Goal: Transaction & Acquisition: Purchase product/service

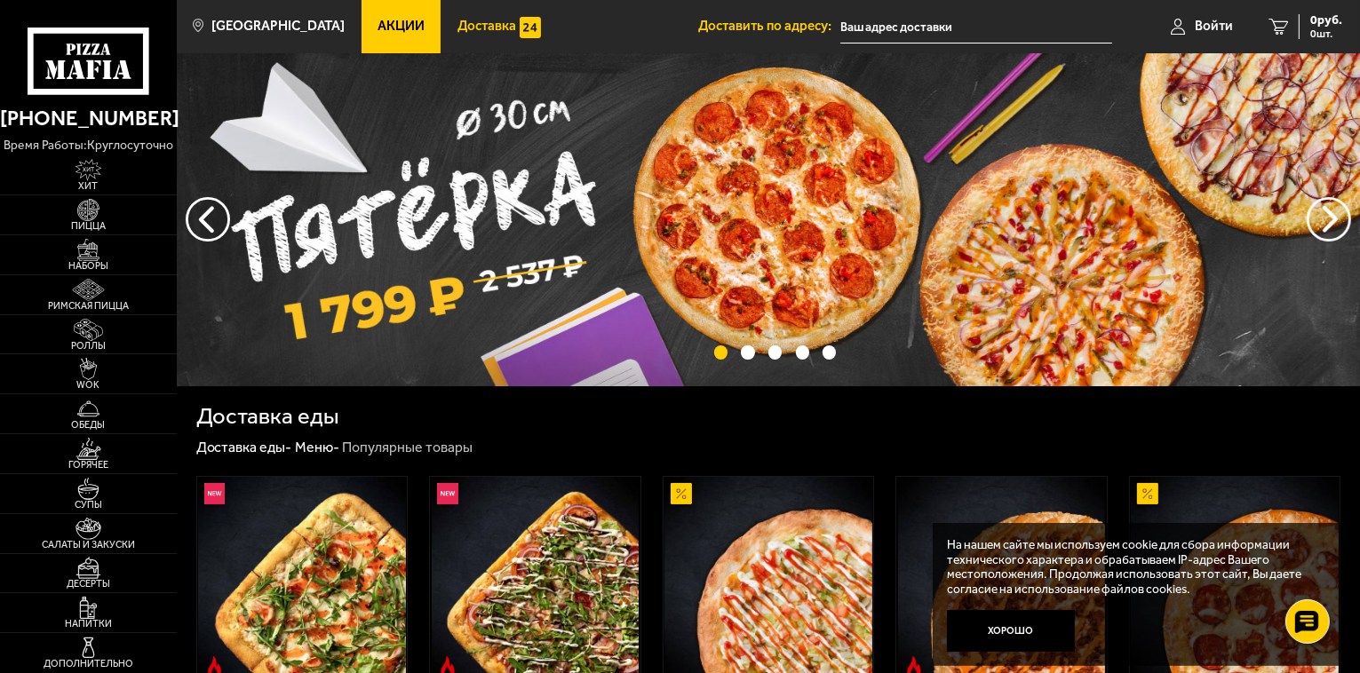
click at [458, 21] on span "Доставка" at bounding box center [486, 26] width 59 height 13
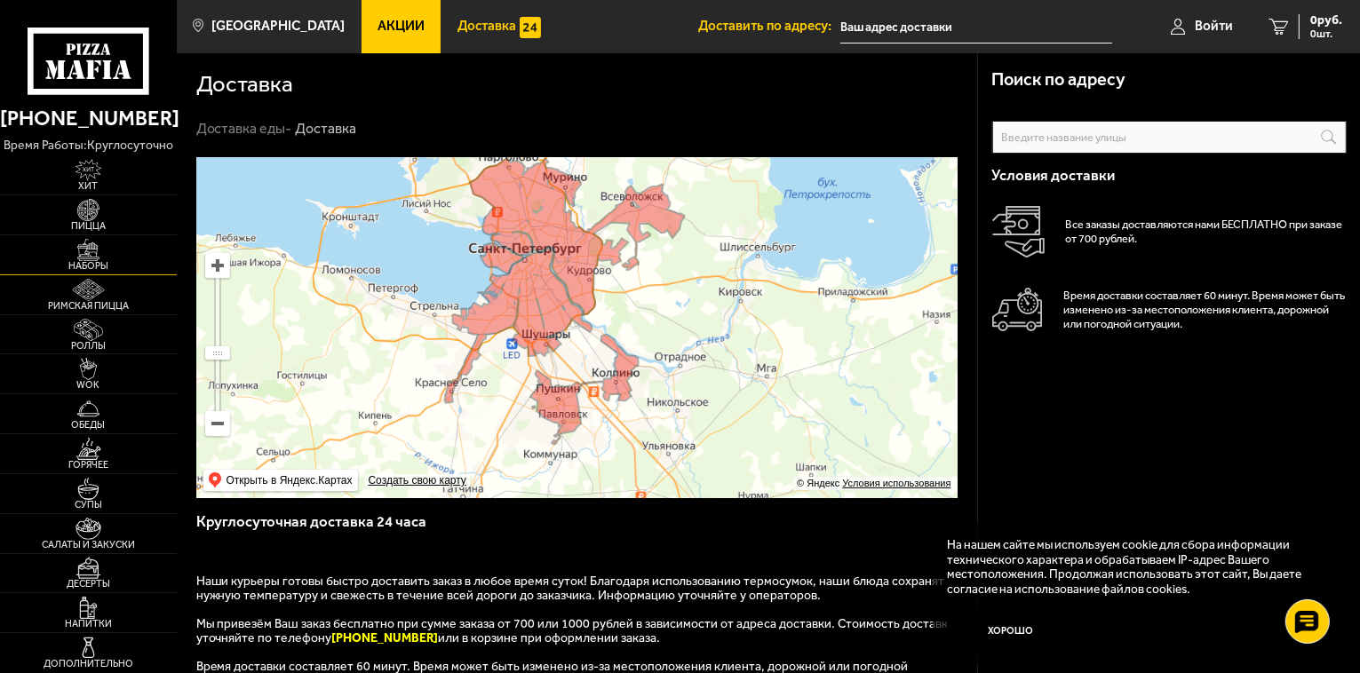
click at [107, 259] on img at bounding box center [88, 250] width 54 height 22
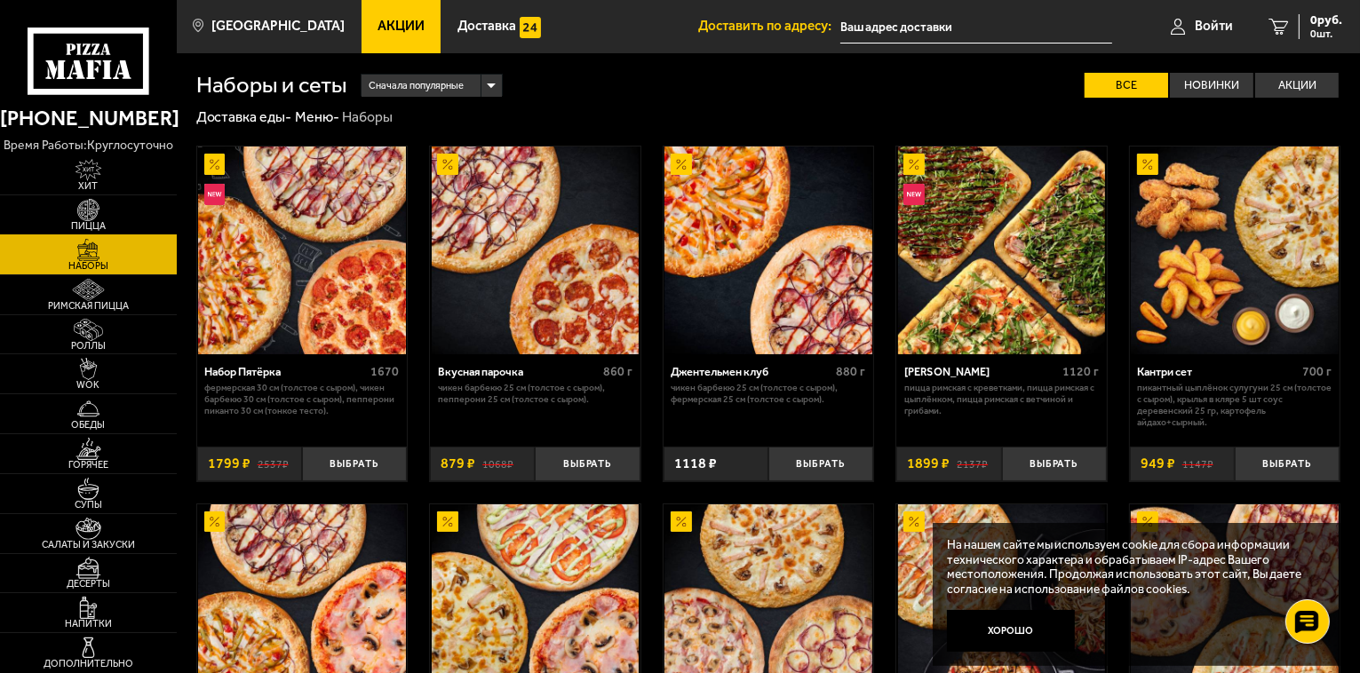
click at [102, 221] on span "Пицца" at bounding box center [88, 226] width 177 height 10
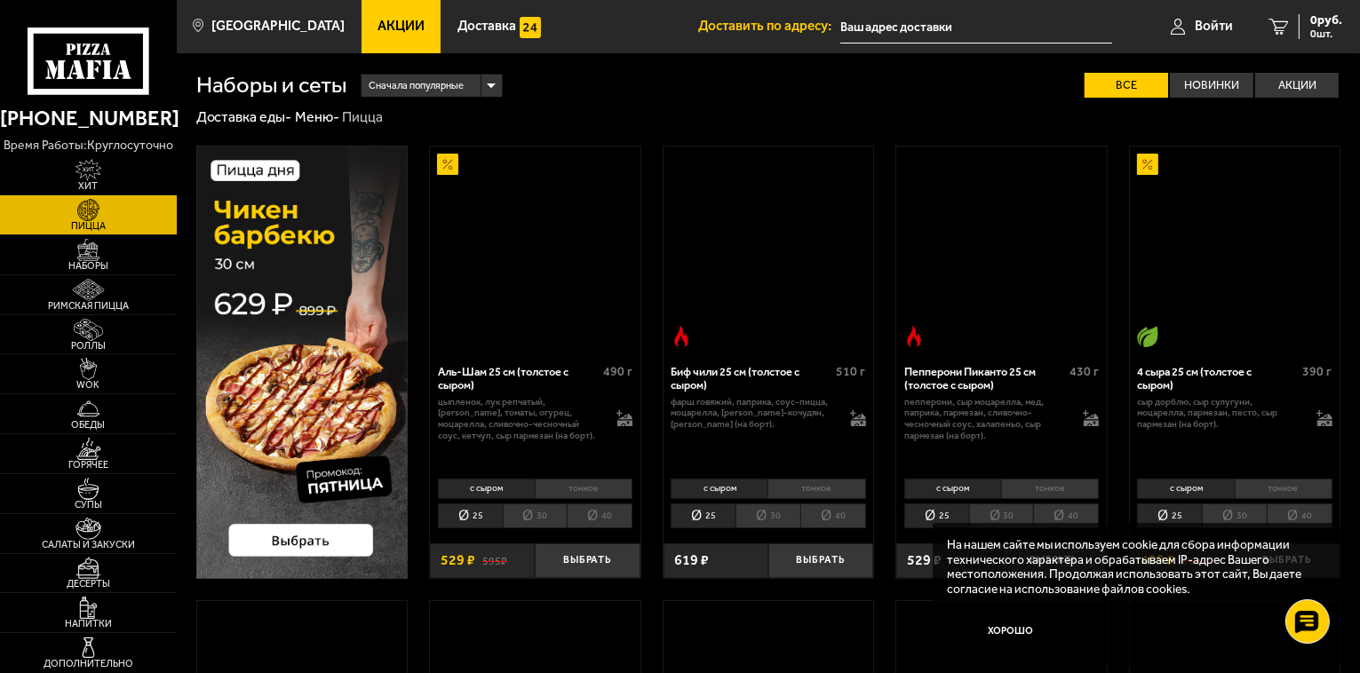
click at [89, 196] on link "Пицца" at bounding box center [88, 214] width 177 height 39
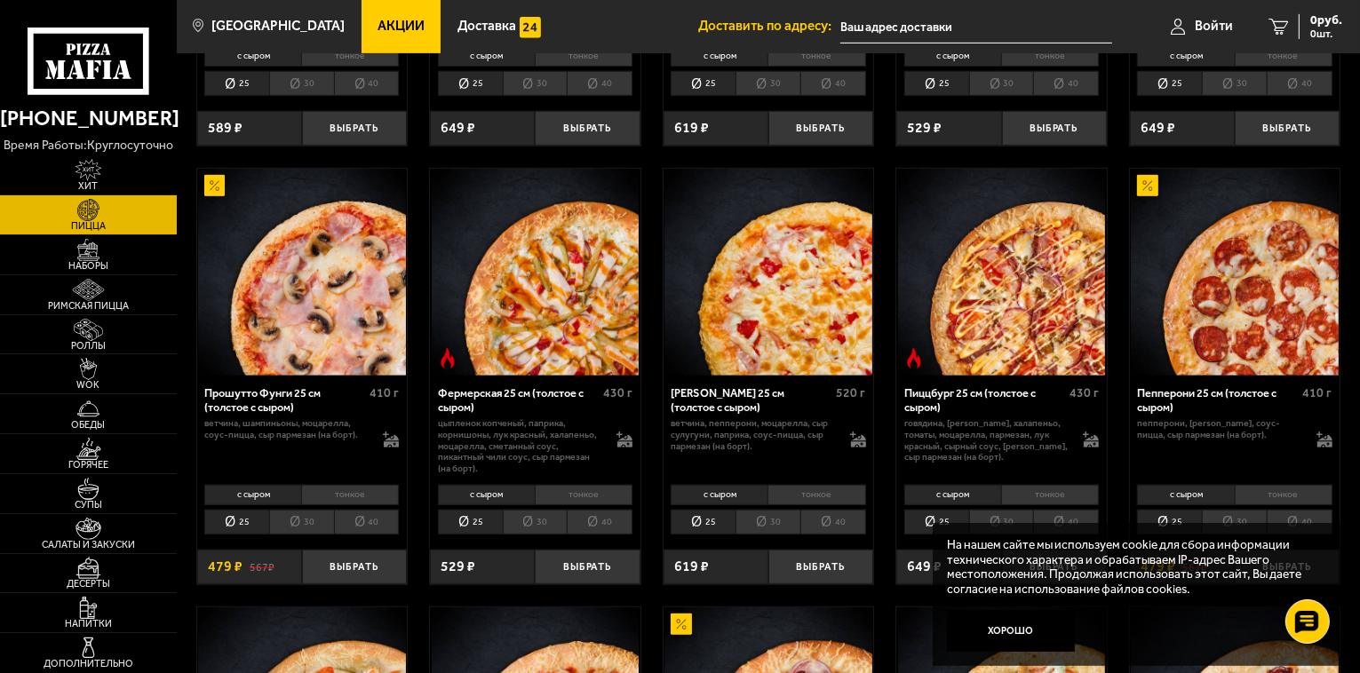
scroll to position [888, 0]
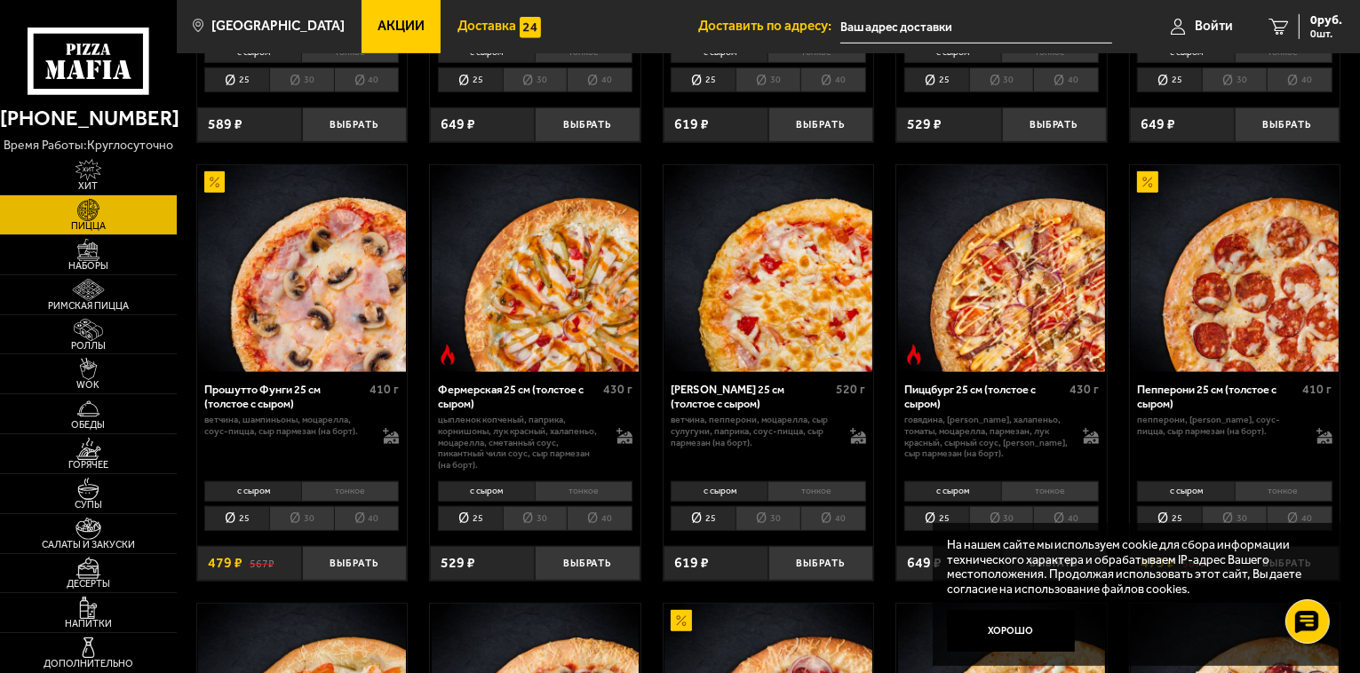
click at [467, 35] on link "Доставка" at bounding box center [498, 26] width 116 height 53
